Goal: Task Accomplishment & Management: Use online tool/utility

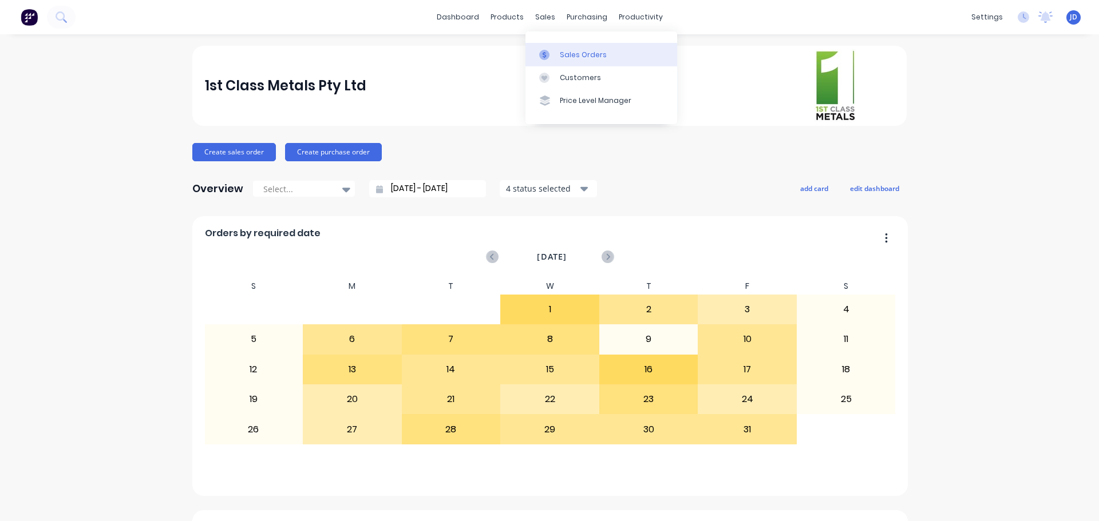
click at [547, 44] on div "Sales Orders Customers Price Level Manager" at bounding box center [601, 77] width 152 height 92
click at [549, 48] on link "Sales Orders" at bounding box center [601, 54] width 152 height 23
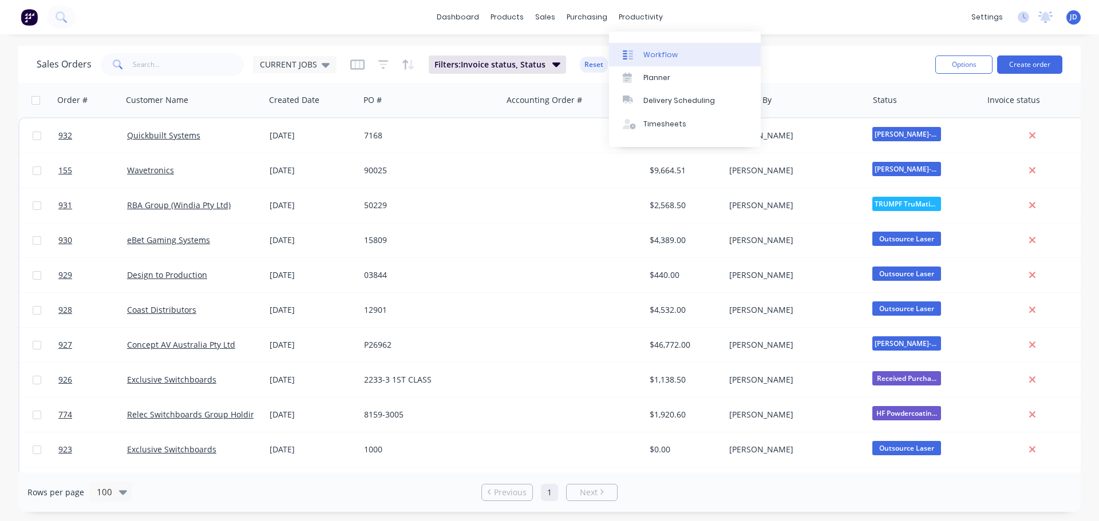
click at [651, 54] on div "Workflow" at bounding box center [660, 55] width 34 height 10
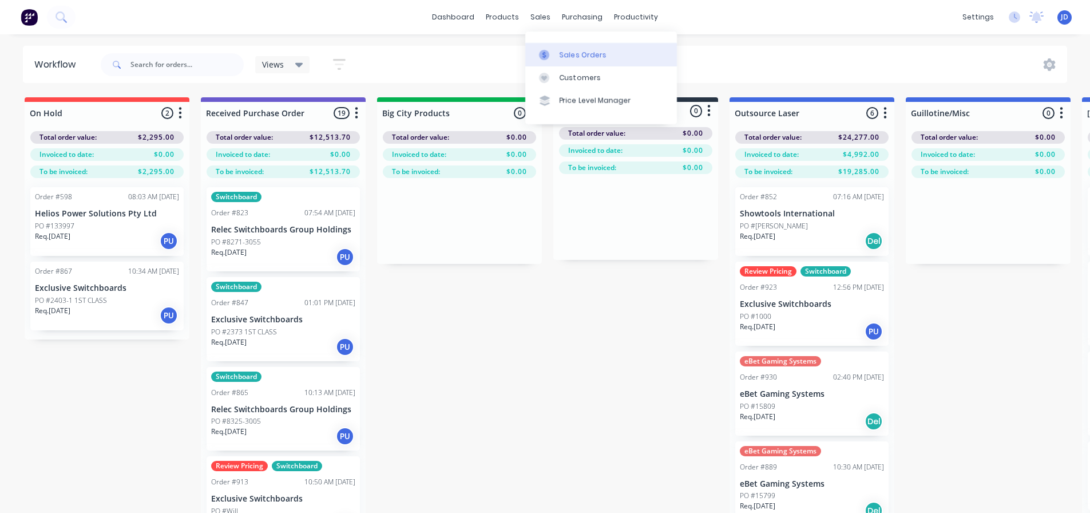
click at [551, 60] on div at bounding box center [547, 55] width 17 height 10
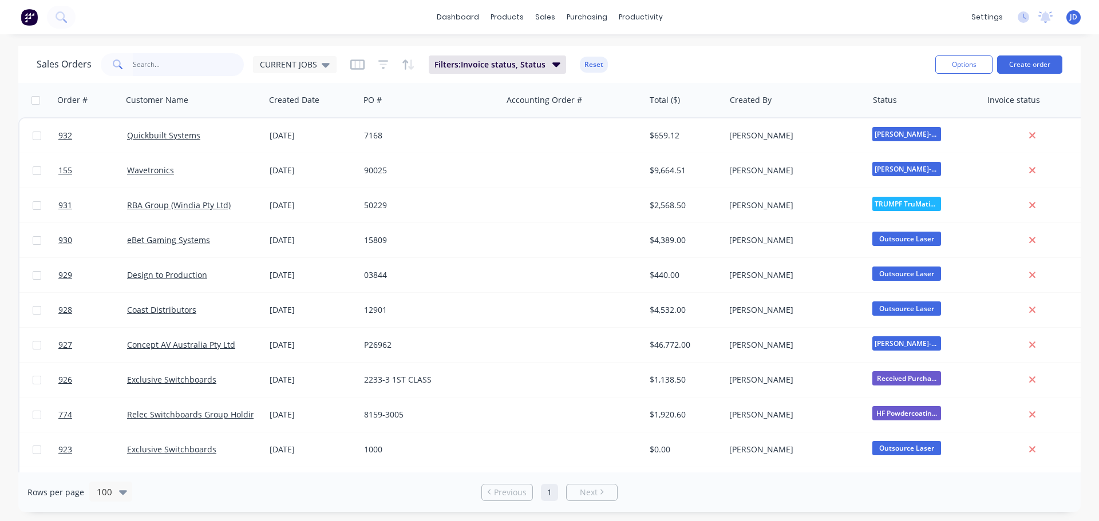
click at [172, 68] on input "text" at bounding box center [189, 64] width 112 height 23
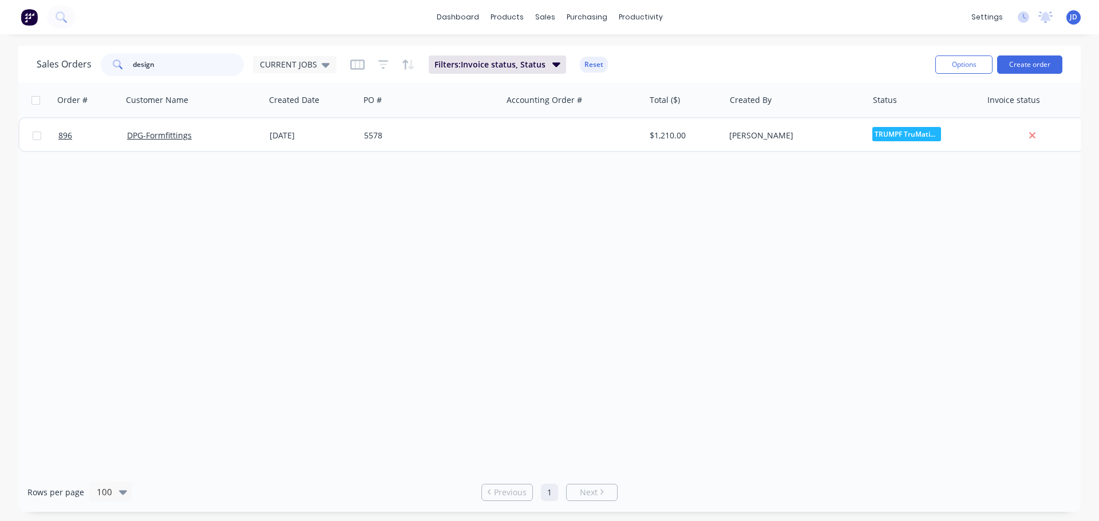
type input "design"
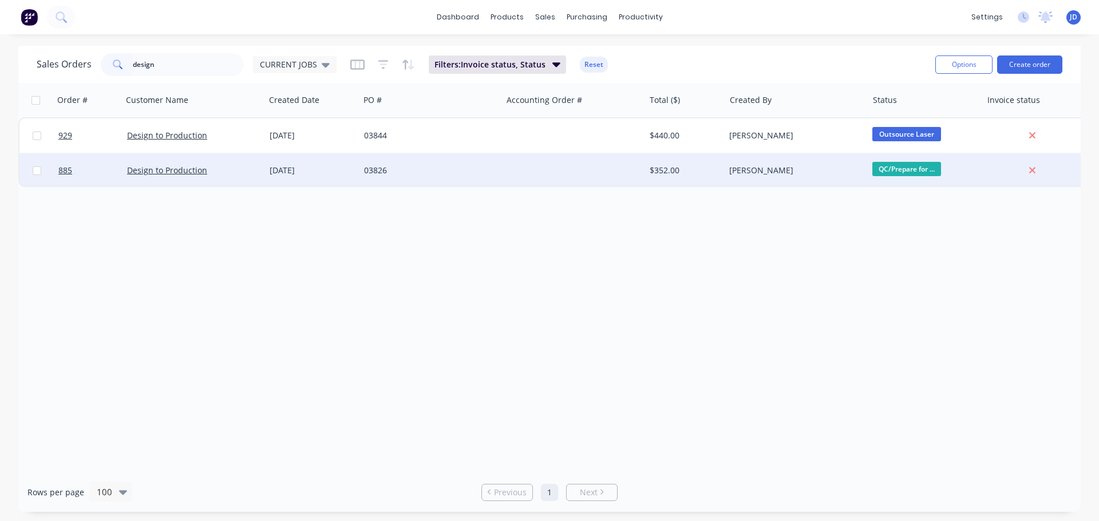
click at [480, 178] on div "03826" at bounding box center [430, 170] width 143 height 34
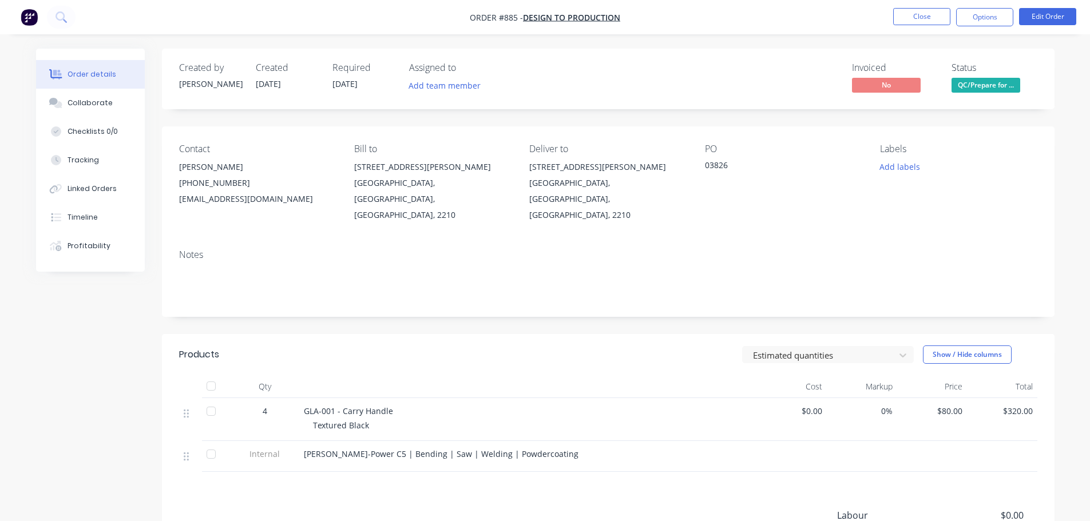
drag, startPoint x: 995, startPoint y: 17, endPoint x: 991, endPoint y: 27, distance: 11.1
click at [995, 17] on button "Options" at bounding box center [984, 17] width 57 height 18
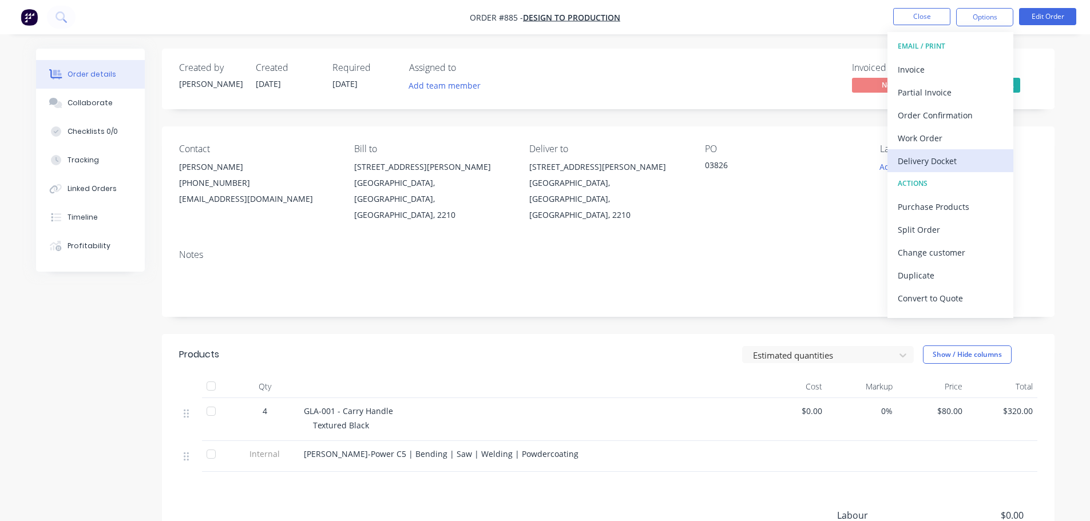
click at [956, 157] on div "Delivery Docket" at bounding box center [950, 161] width 105 height 17
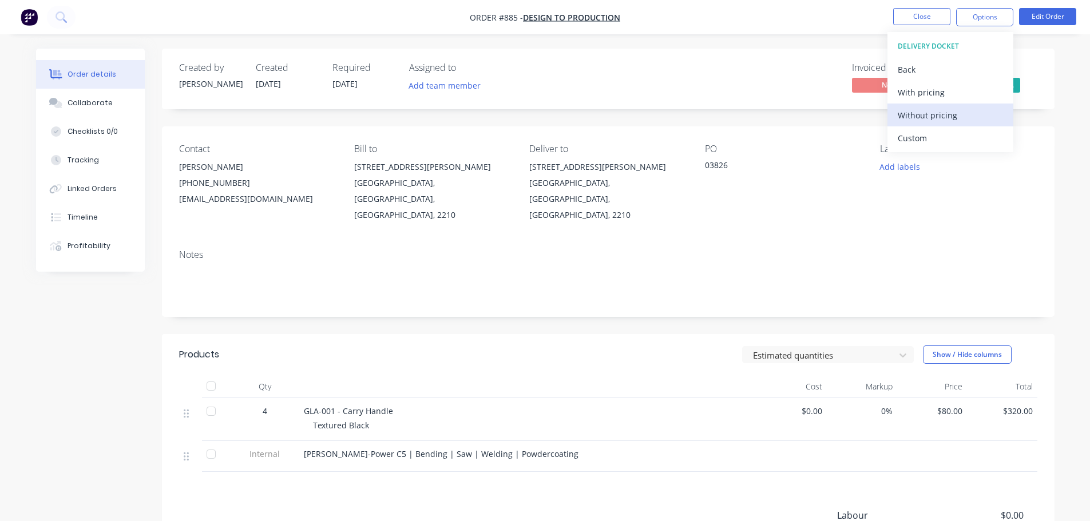
click at [950, 110] on div "Without pricing" at bounding box center [950, 115] width 105 height 17
